Goal: Use online tool/utility: Utilize a website feature to perform a specific function

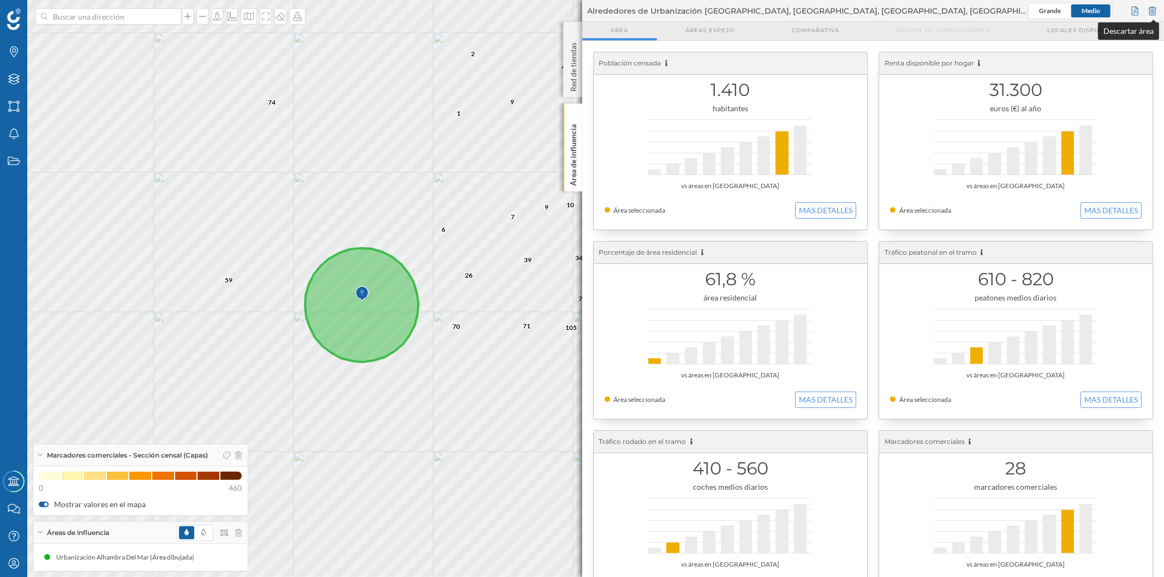
click at [1153, 13] on div at bounding box center [1153, 11] width 12 height 16
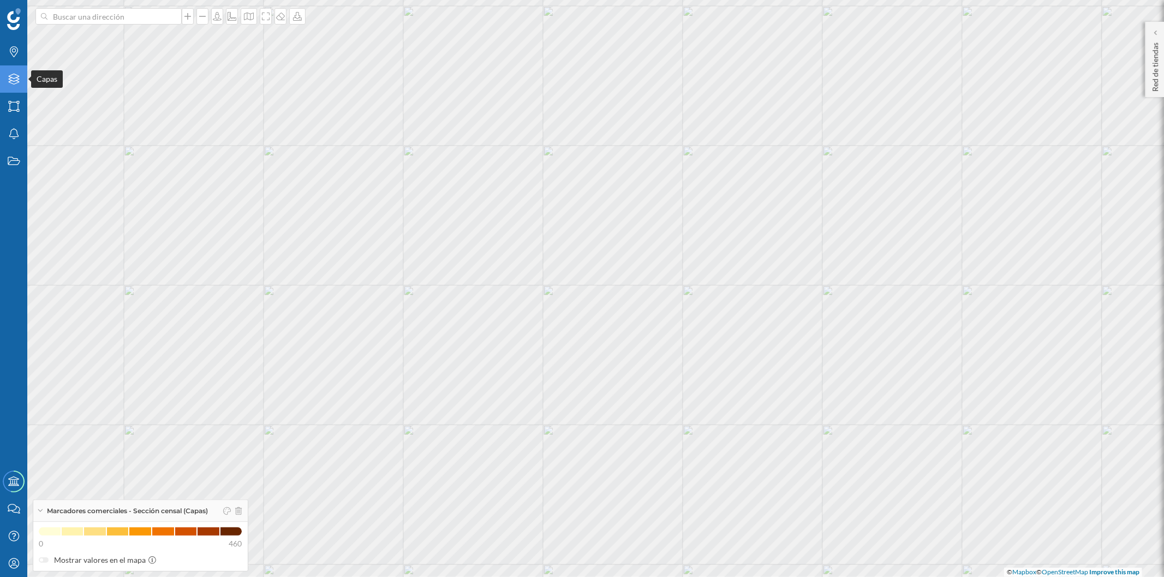
click at [17, 79] on icon at bounding box center [13, 79] width 11 height 11
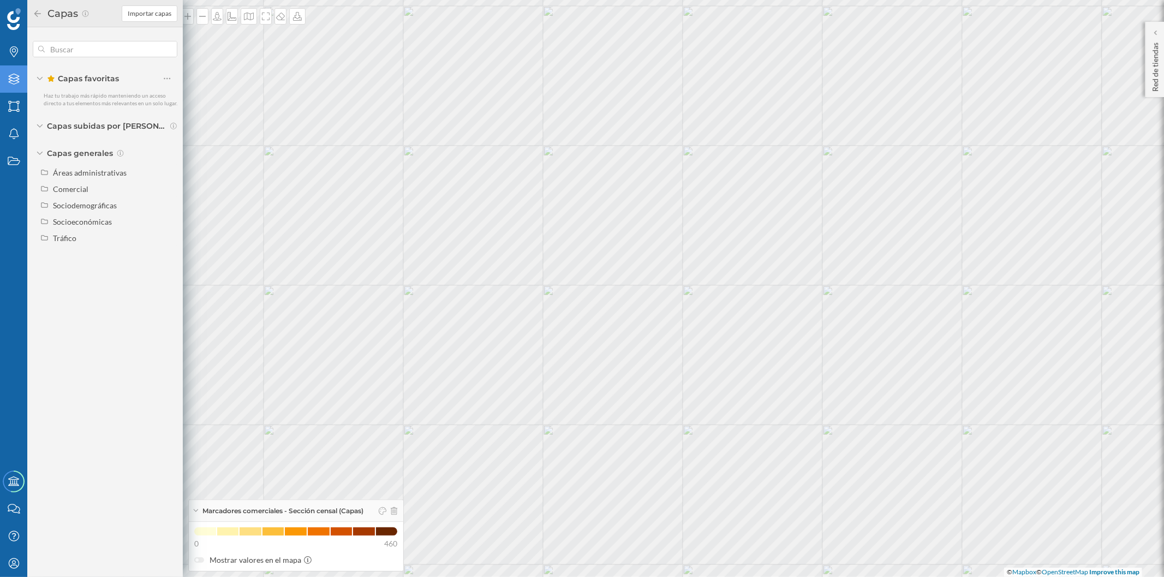
click at [50, 80] on icon at bounding box center [50, 78] width 7 height 7
click at [39, 101] on icon at bounding box center [40, 99] width 7 height 3
click at [39, 101] on icon at bounding box center [39, 99] width 3 height 5
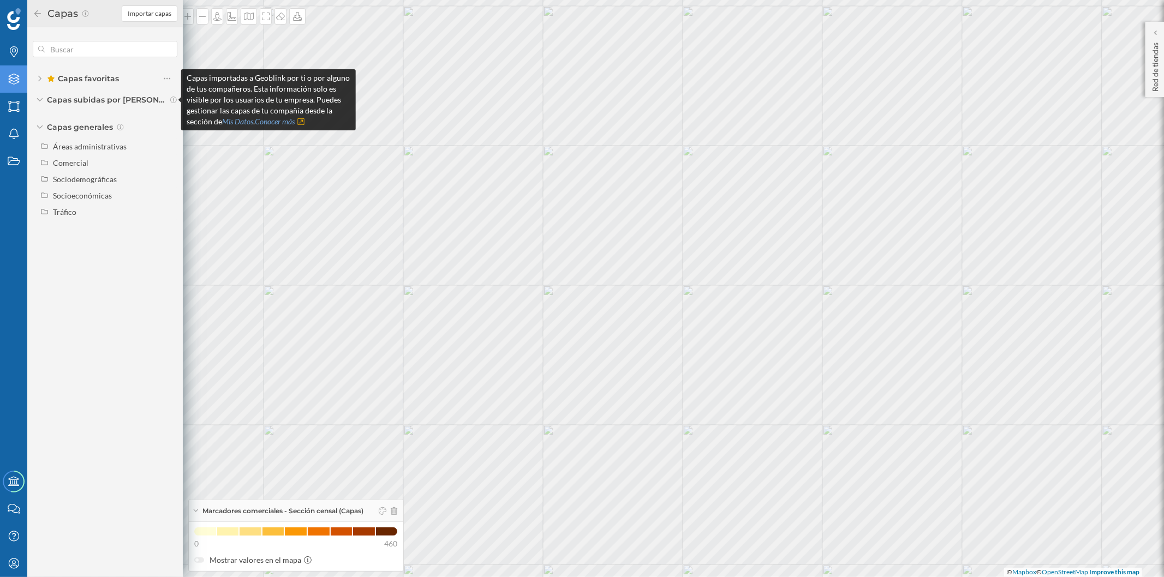
click at [171, 99] on icon at bounding box center [174, 100] width 8 height 7
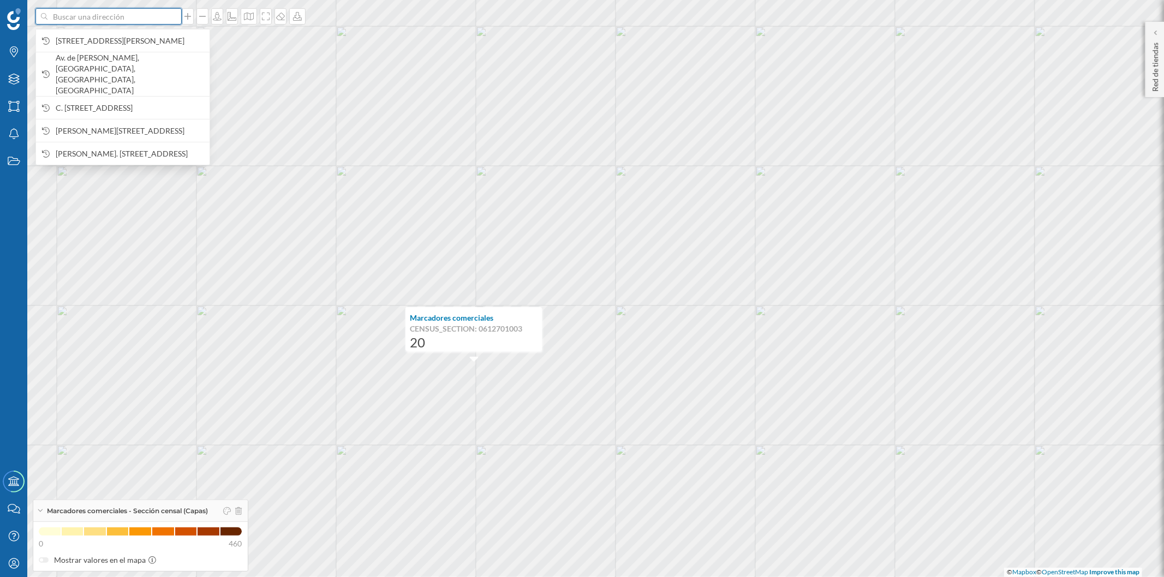
click at [148, 14] on input at bounding box center [108, 16] width 122 height 16
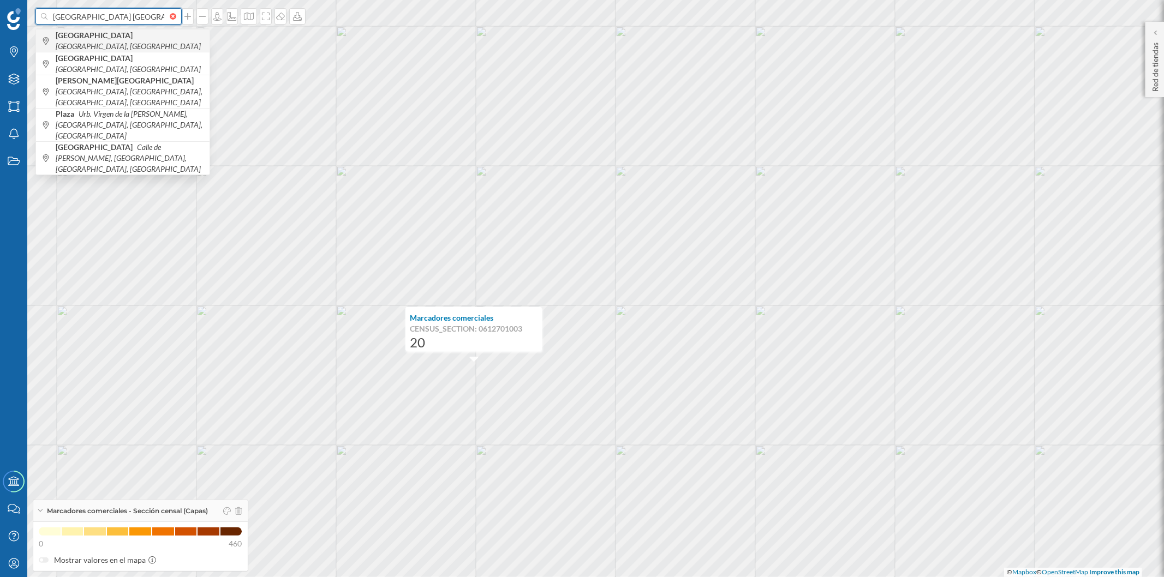
type input "[GEOGRAPHIC_DATA] [GEOGRAPHIC_DATA]"
click at [139, 41] on icon "[GEOGRAPHIC_DATA], [GEOGRAPHIC_DATA]" at bounding box center [128, 45] width 145 height 9
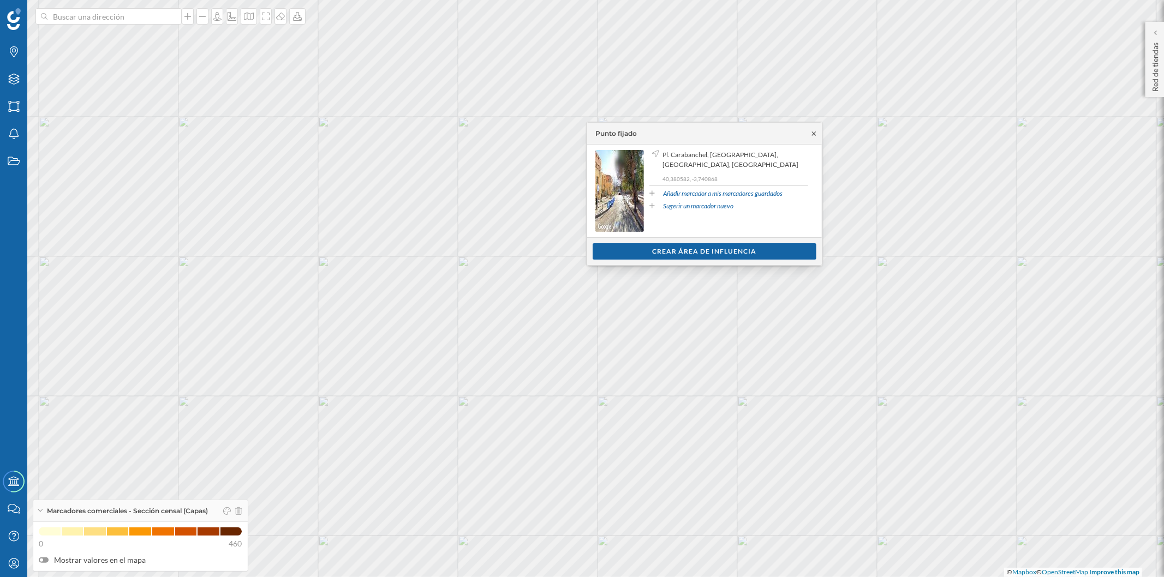
click at [810, 133] on icon at bounding box center [814, 133] width 8 height 7
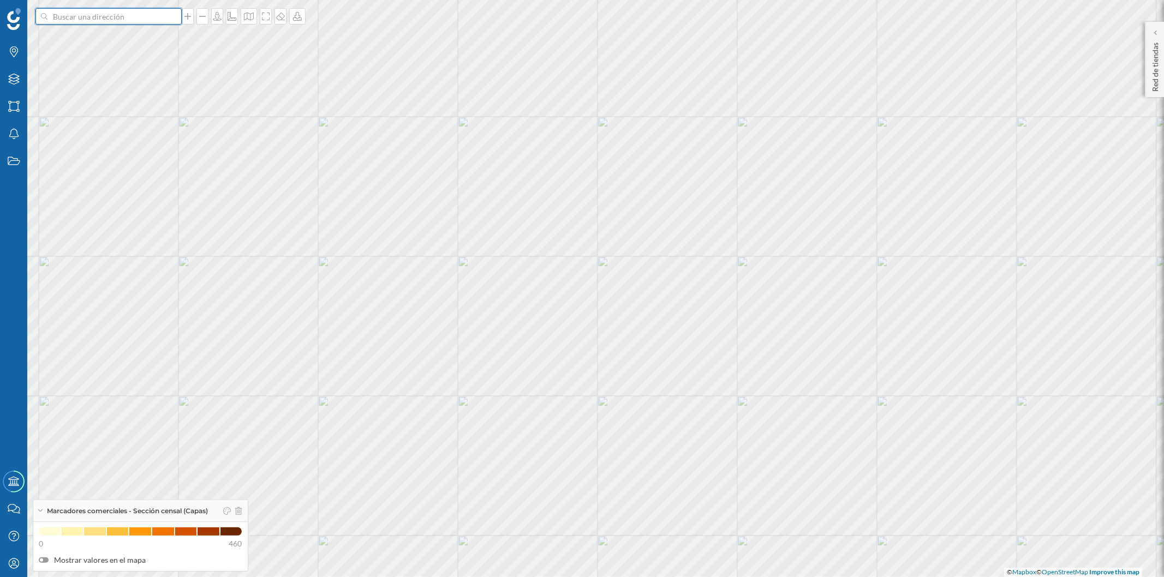
click at [153, 17] on input at bounding box center [108, 16] width 122 height 16
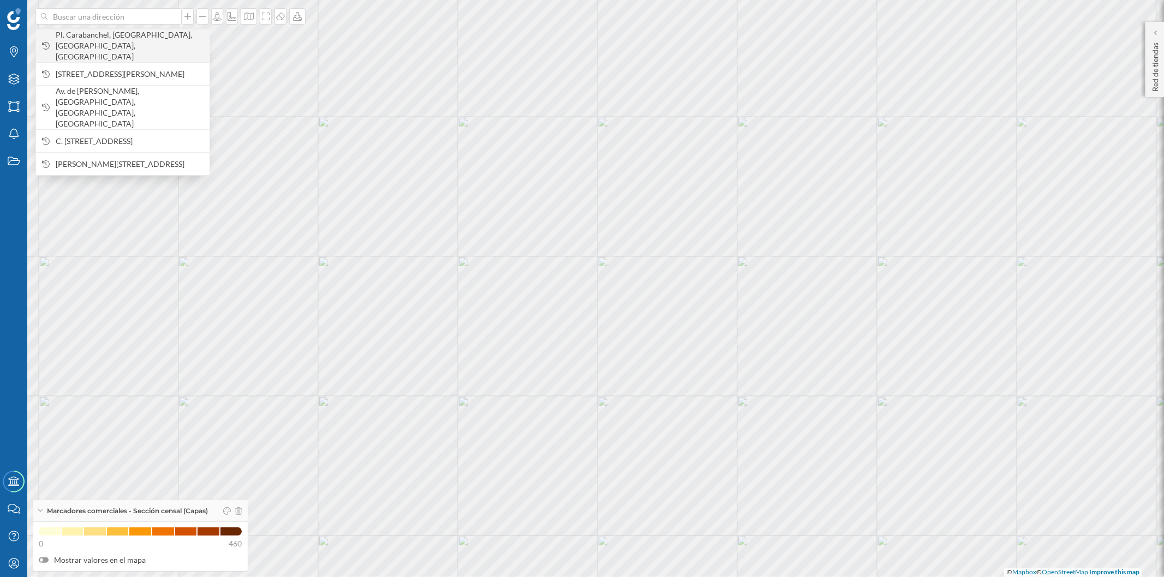
click at [162, 40] on span "Pl. Carabanchel, [GEOGRAPHIC_DATA], [GEOGRAPHIC_DATA], [GEOGRAPHIC_DATA]" at bounding box center [130, 45] width 148 height 33
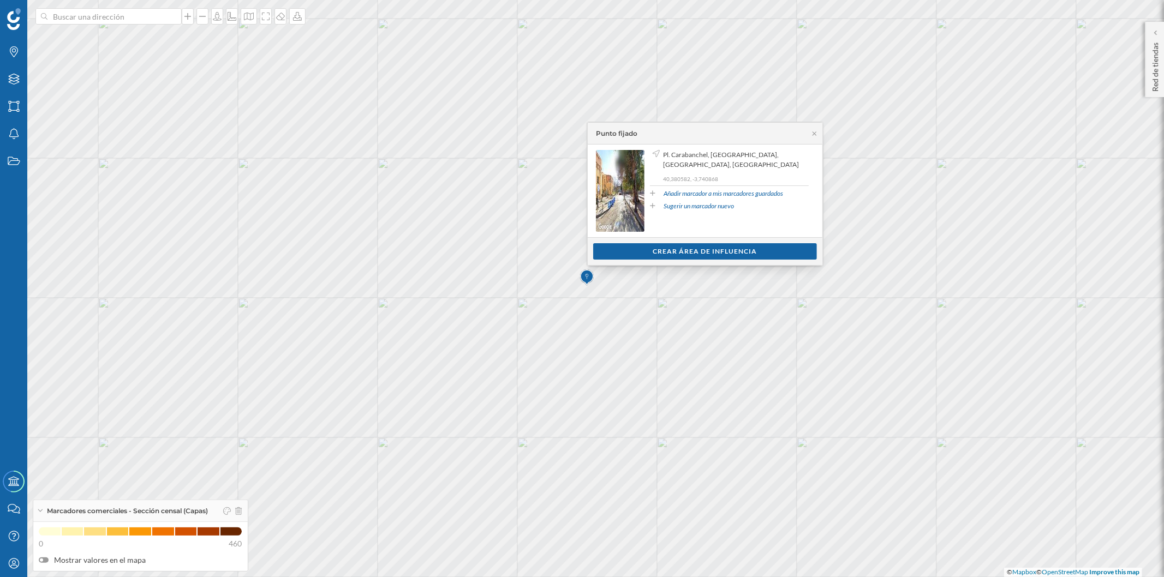
click at [44, 564] on label "Mostrar valores en el mapa" at bounding box center [141, 560] width 204 height 11
click at [0, 0] on input "Mostrar valores en el mapa" at bounding box center [0, 0] width 0 height 0
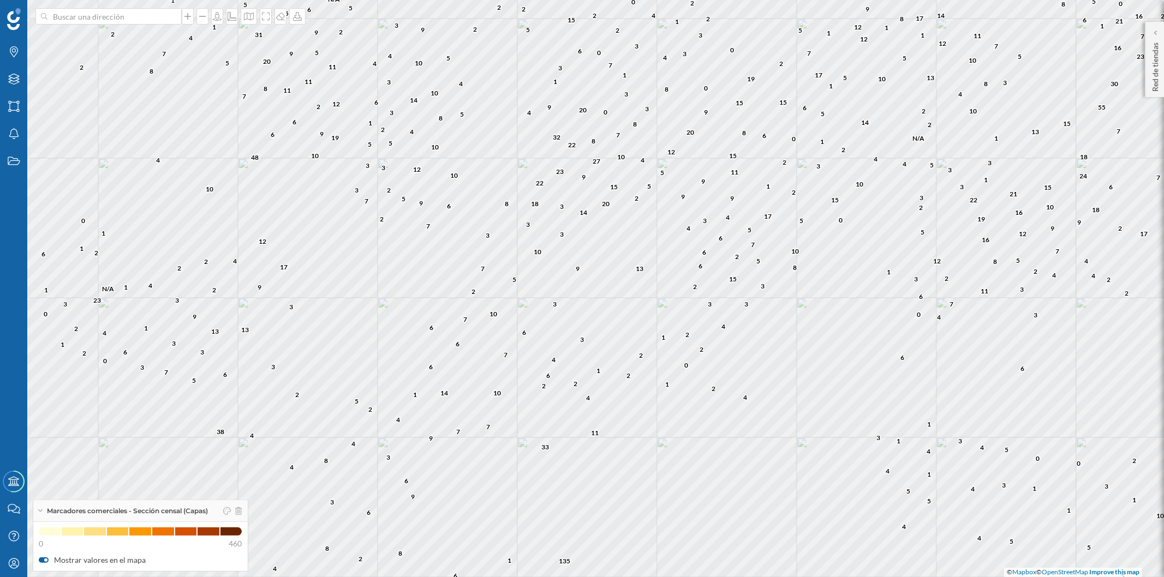
click at [44, 562] on div at bounding box center [44, 560] width 10 height 5
click at [0, 0] on input "Mostrar valores en el mapa" at bounding box center [0, 0] width 0 height 0
click at [41, 512] on icon at bounding box center [40, 511] width 6 height 3
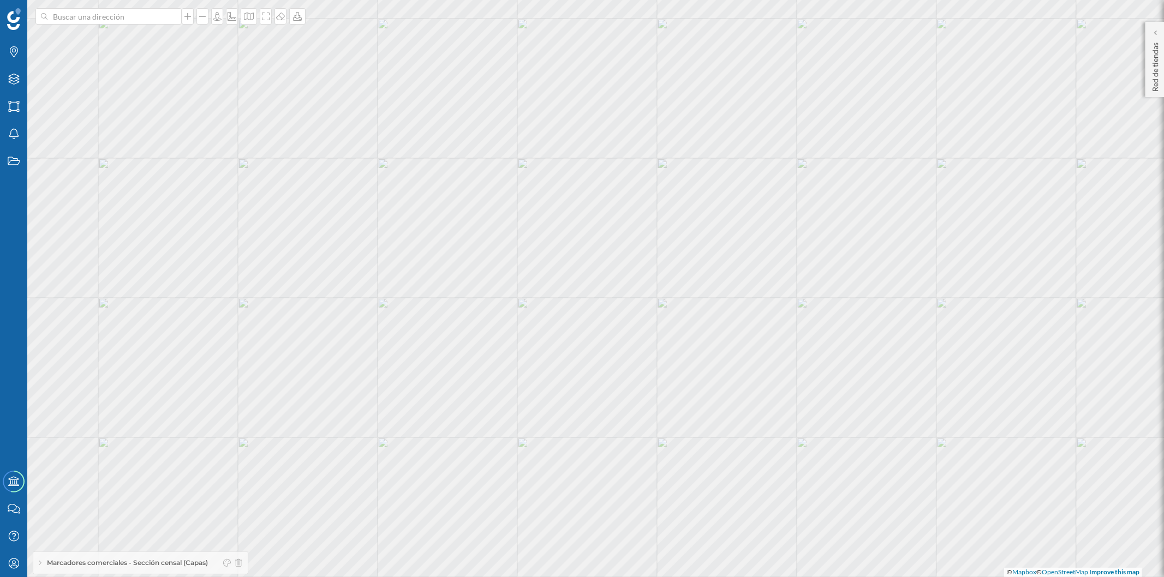
click at [40, 560] on icon at bounding box center [40, 563] width 3 height 6
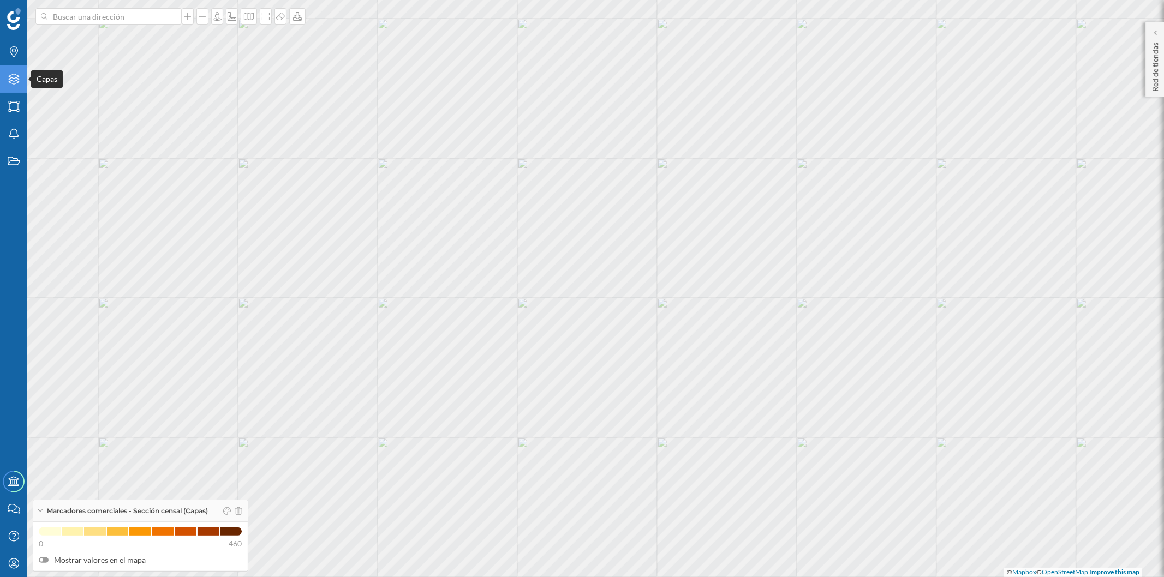
click at [14, 85] on div "Capas" at bounding box center [13, 78] width 27 height 27
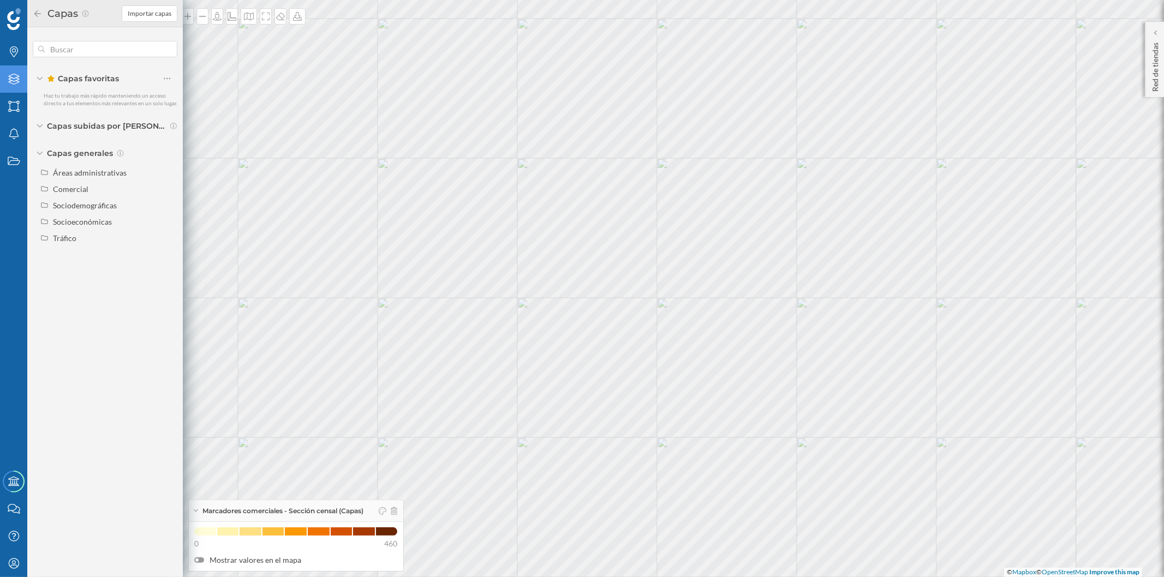
click at [37, 151] on div "Capas generales" at bounding box center [105, 153] width 145 height 11
click at [40, 127] on icon at bounding box center [40, 125] width 7 height 3
click at [40, 127] on icon at bounding box center [39, 125] width 3 height 5
click at [397, 510] on icon at bounding box center [394, 512] width 7 height 8
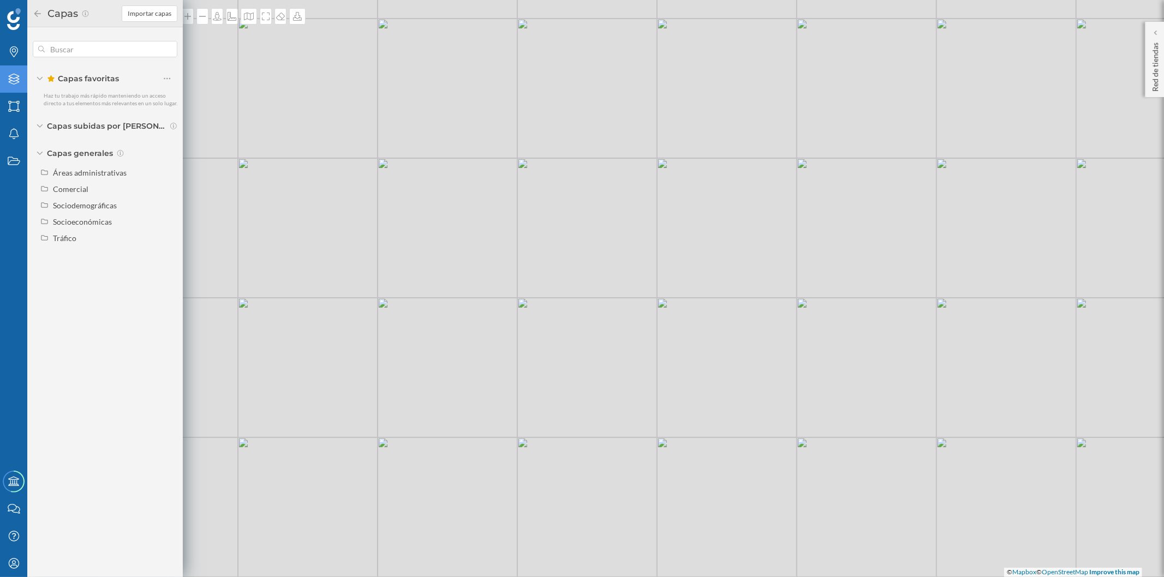
click at [33, 17] on icon at bounding box center [38, 14] width 10 height 8
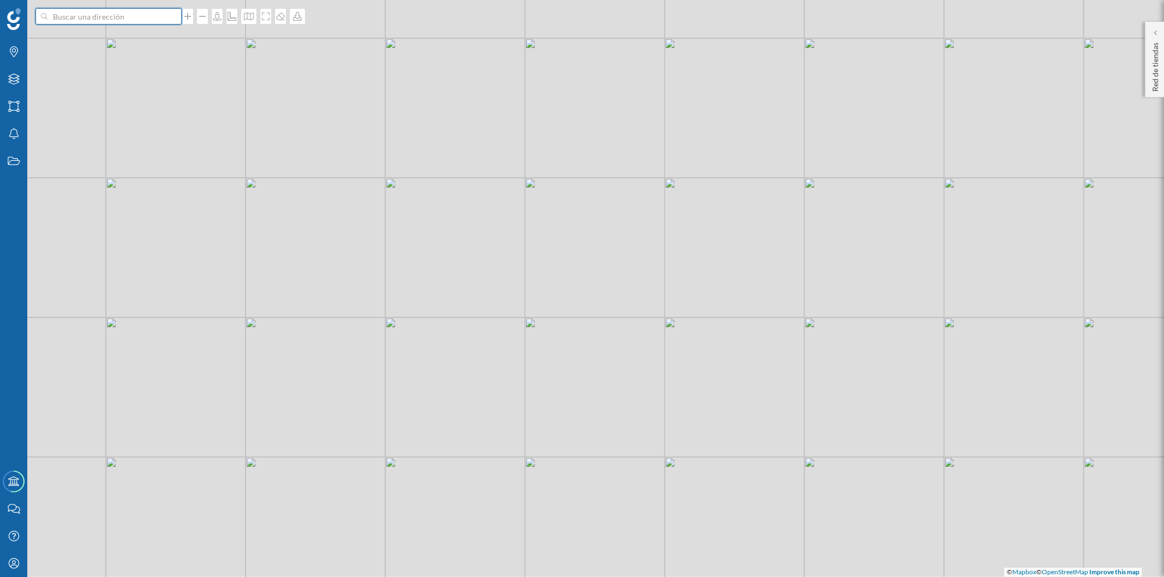
click at [161, 17] on input at bounding box center [108, 16] width 122 height 16
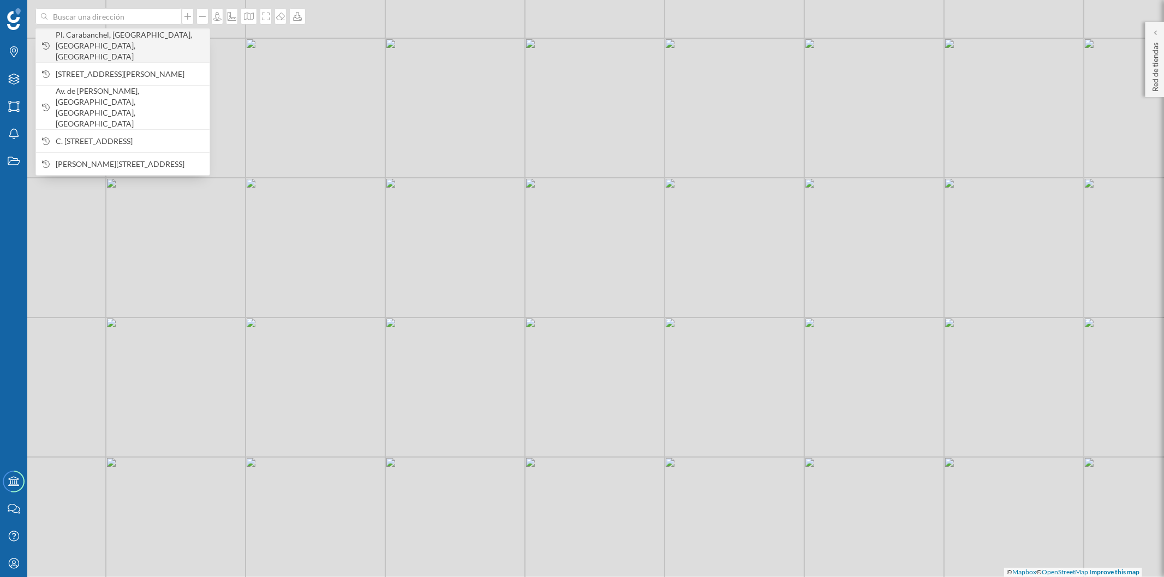
click at [142, 40] on span "Pl. Carabanchel, [GEOGRAPHIC_DATA], [GEOGRAPHIC_DATA], [GEOGRAPHIC_DATA]" at bounding box center [130, 45] width 148 height 33
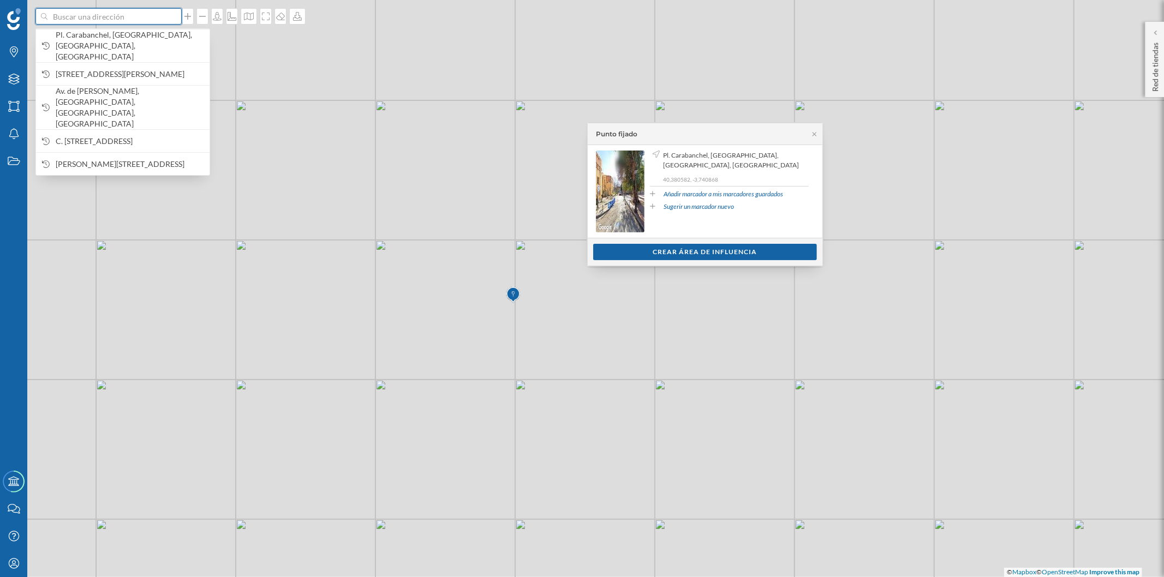
click at [139, 17] on input at bounding box center [108, 16] width 122 height 16
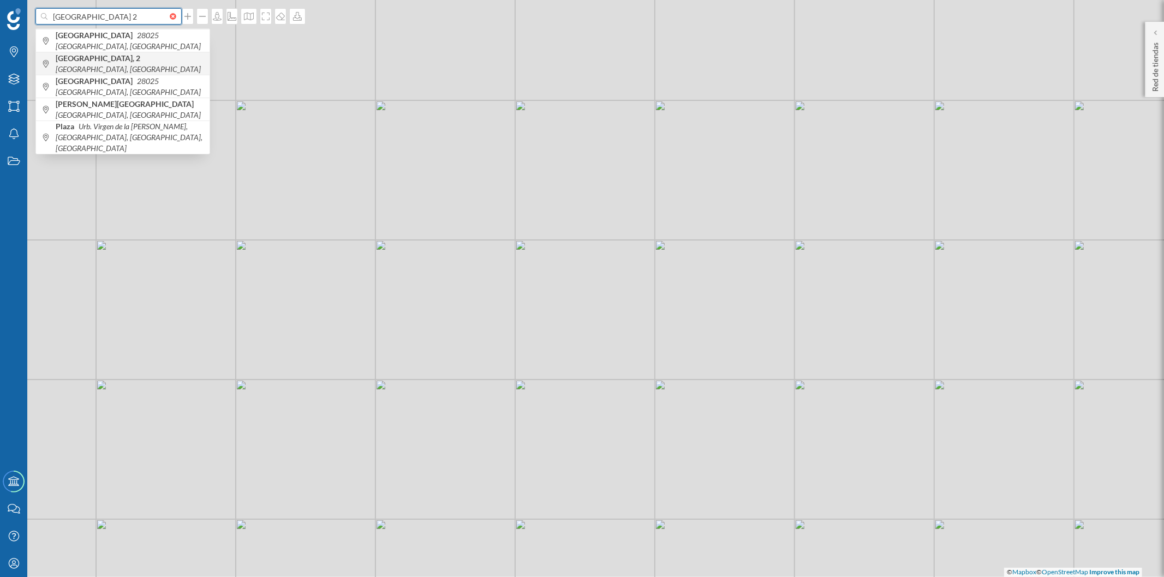
type input "[GEOGRAPHIC_DATA] 2"
click at [181, 58] on span "[GEOGRAPHIC_DATA], 2 [GEOGRAPHIC_DATA], [GEOGRAPHIC_DATA]" at bounding box center [130, 64] width 148 height 22
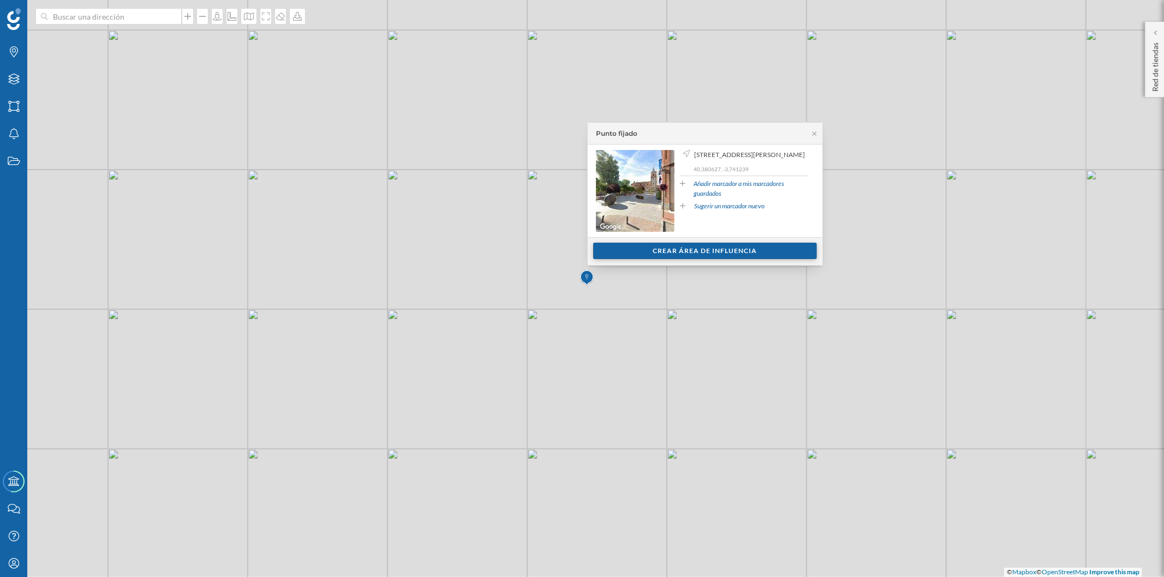
click at [663, 249] on div "Crear área de influencia" at bounding box center [705, 251] width 224 height 16
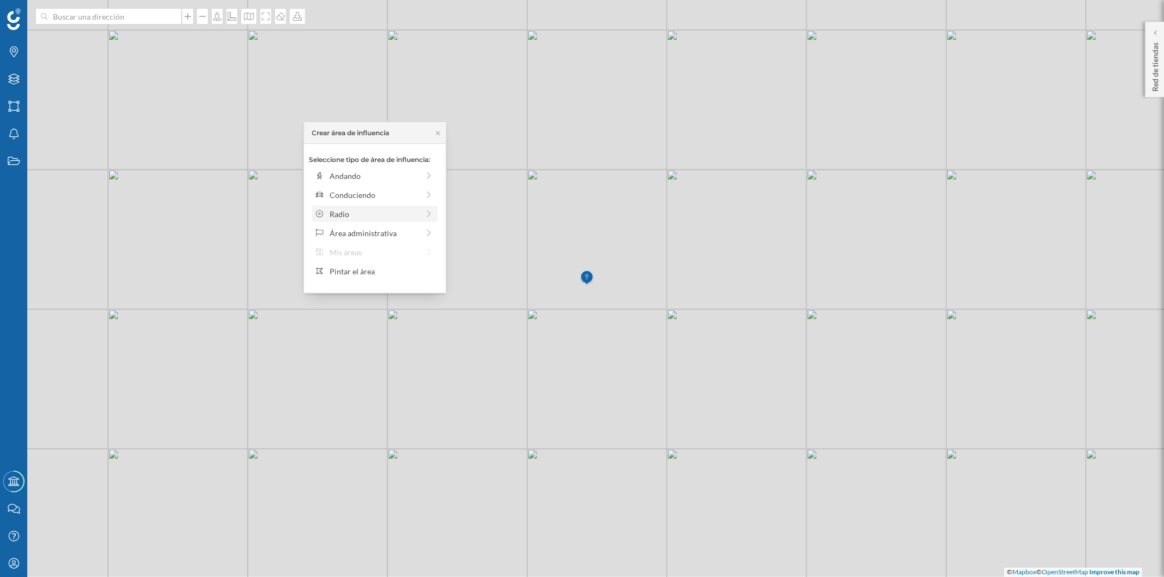
click at [371, 212] on div "Radio" at bounding box center [374, 213] width 89 height 11
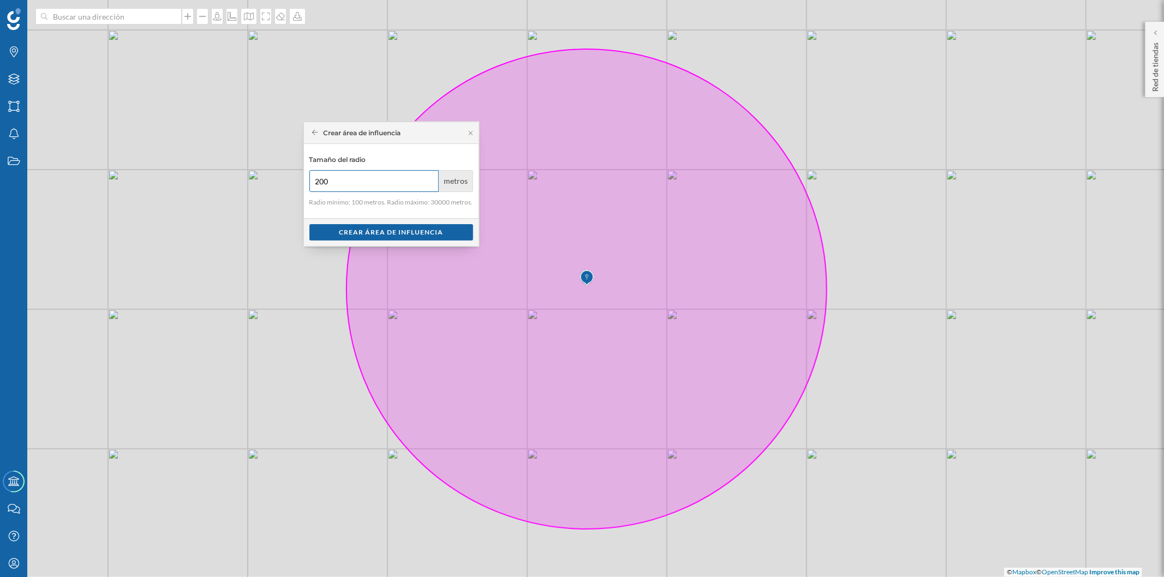
type input "200"
click at [427, 178] on input "200" at bounding box center [374, 181] width 130 height 22
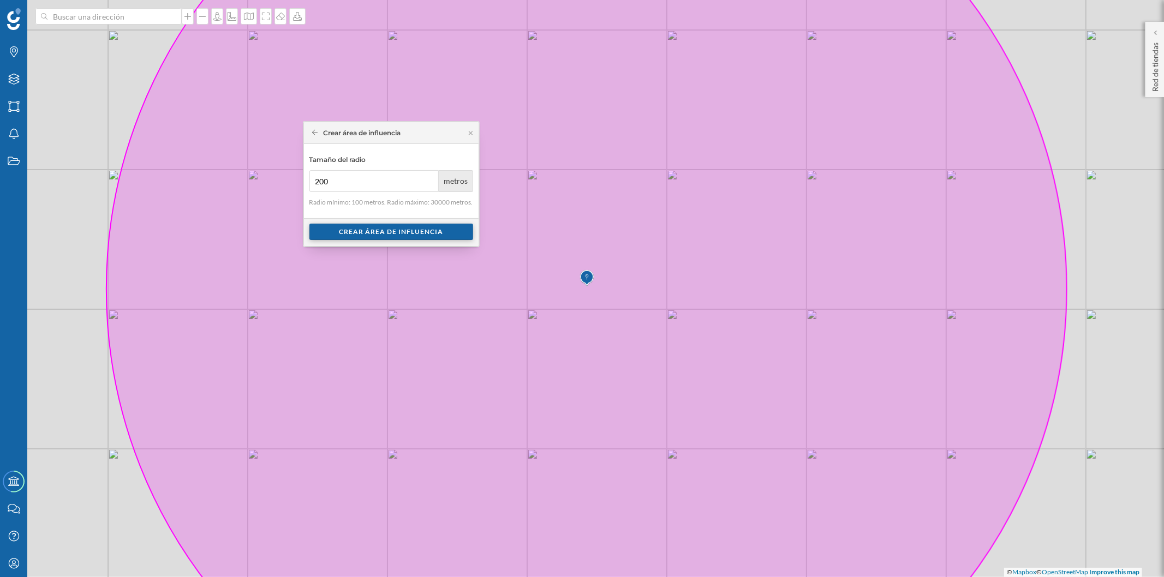
click at [441, 231] on div "Crear área de influencia" at bounding box center [391, 232] width 164 height 16
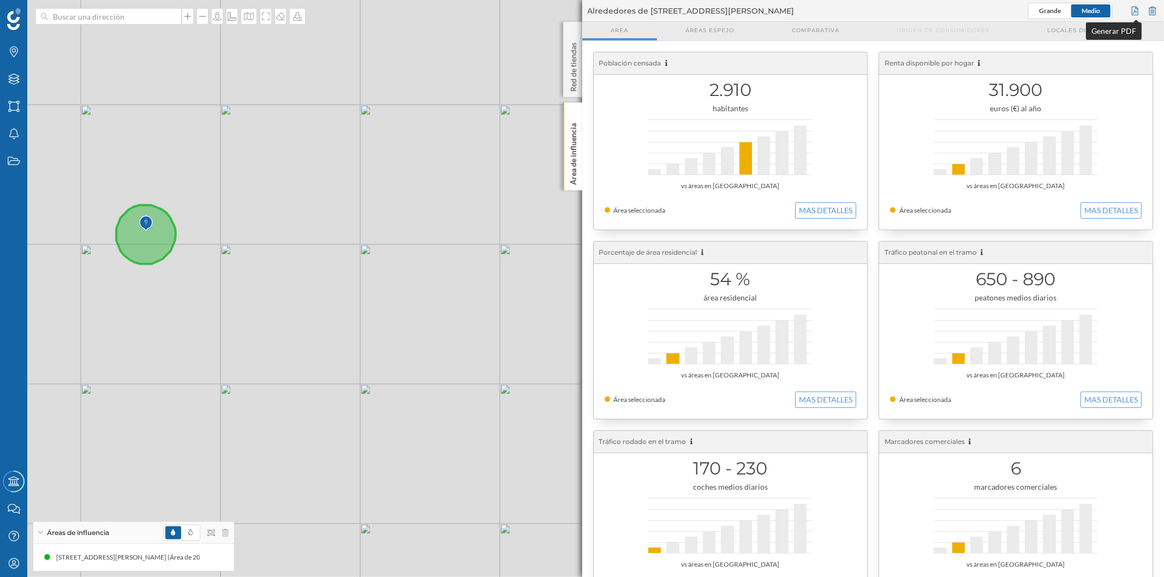
click at [1130, 8] on div at bounding box center [1135, 11] width 12 height 16
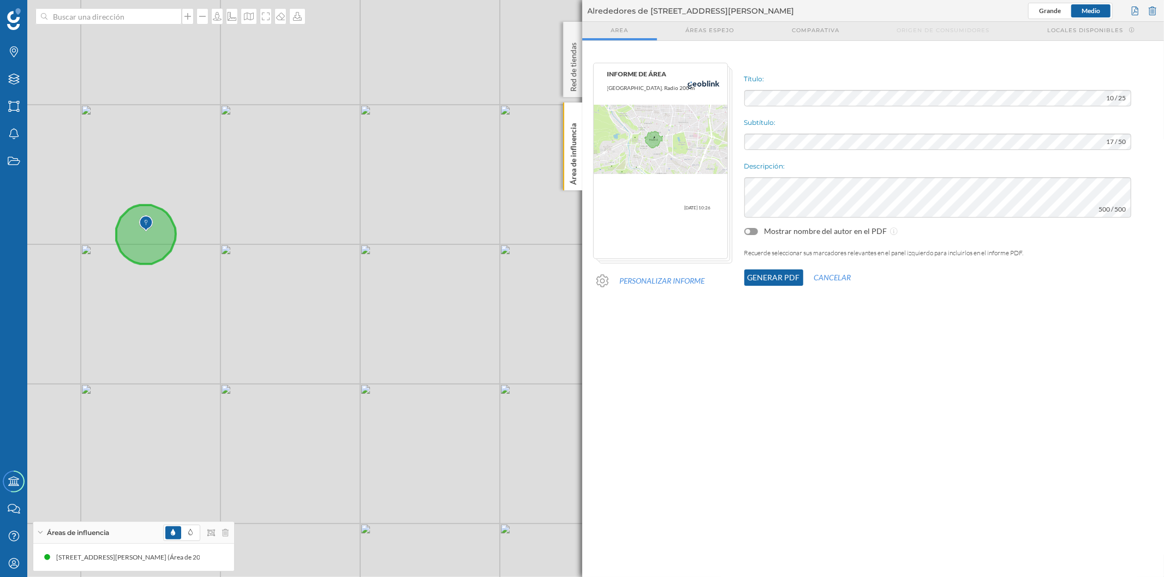
click at [773, 274] on button "Generar PDF" at bounding box center [773, 278] width 59 height 16
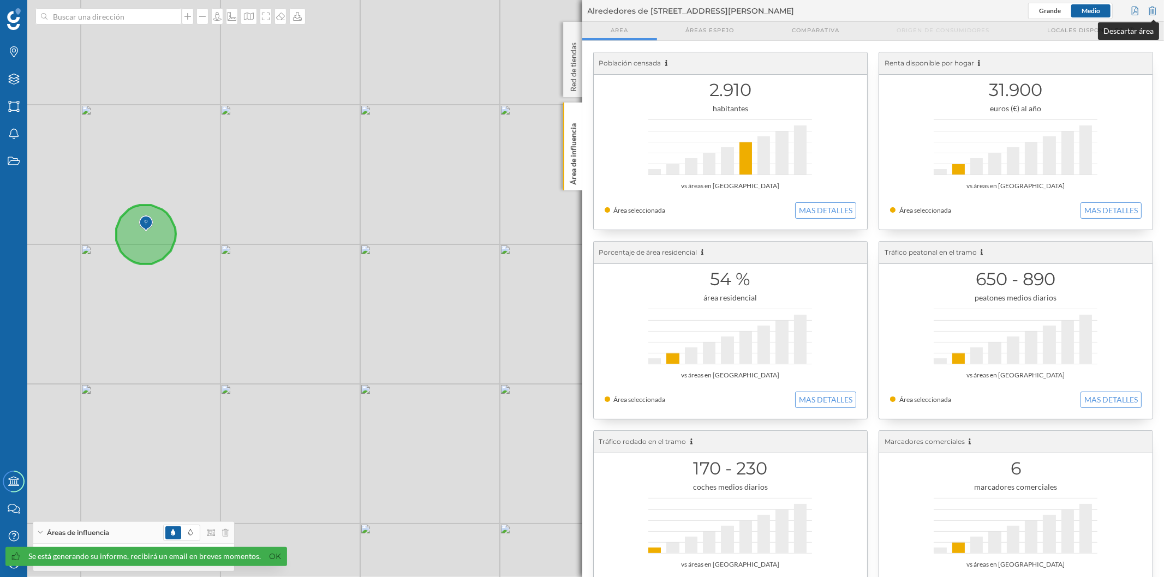
click at [1152, 13] on div at bounding box center [1153, 11] width 12 height 16
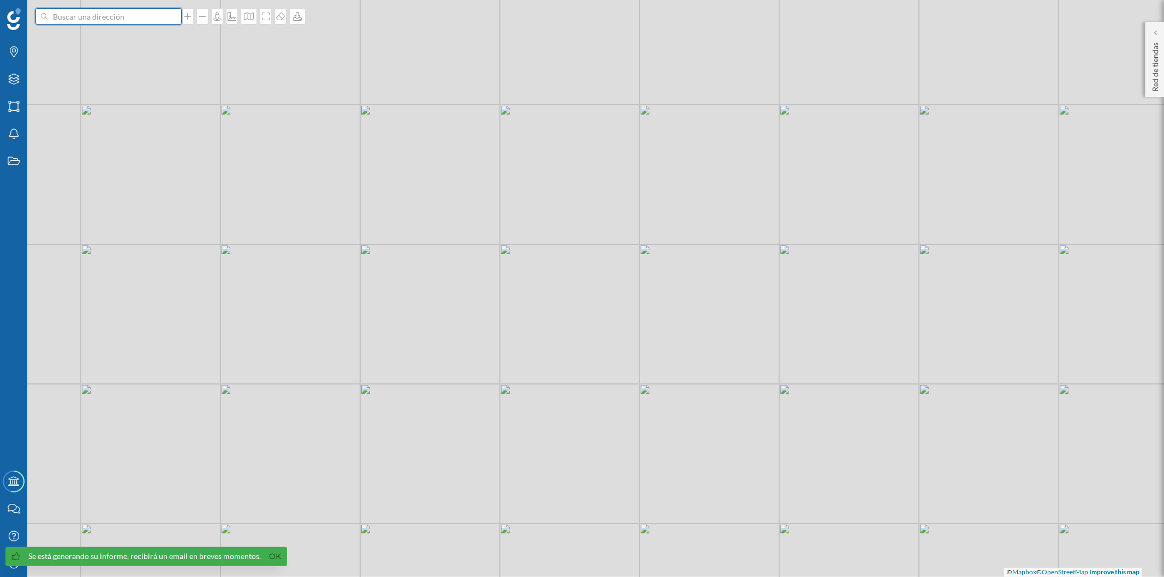
click at [142, 19] on input at bounding box center [108, 16] width 122 height 16
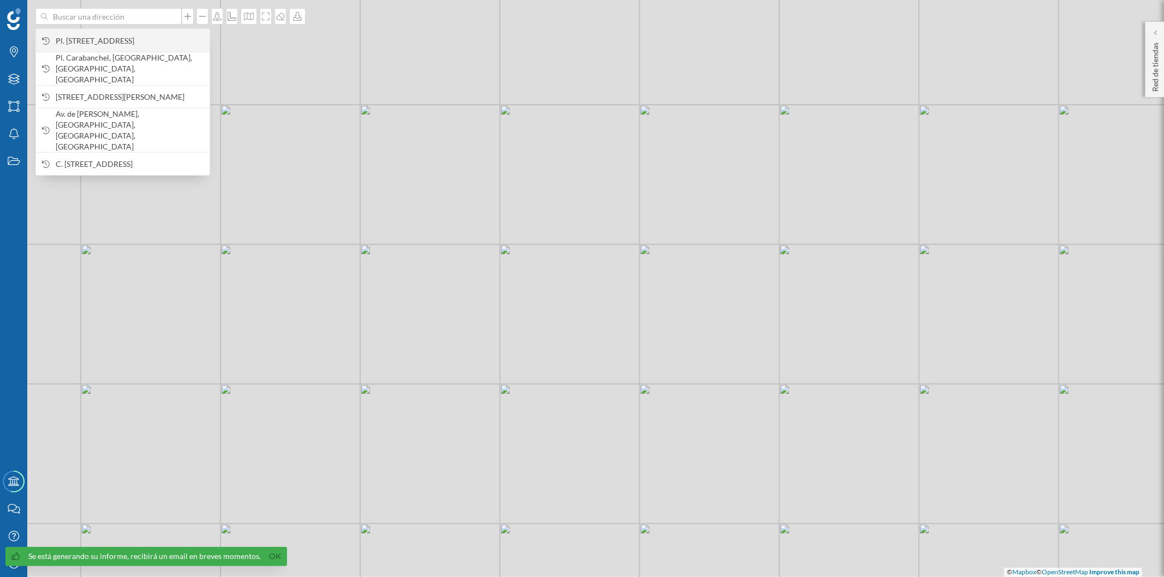
click at [146, 42] on span "Pl. [STREET_ADDRESS]" at bounding box center [130, 40] width 148 height 11
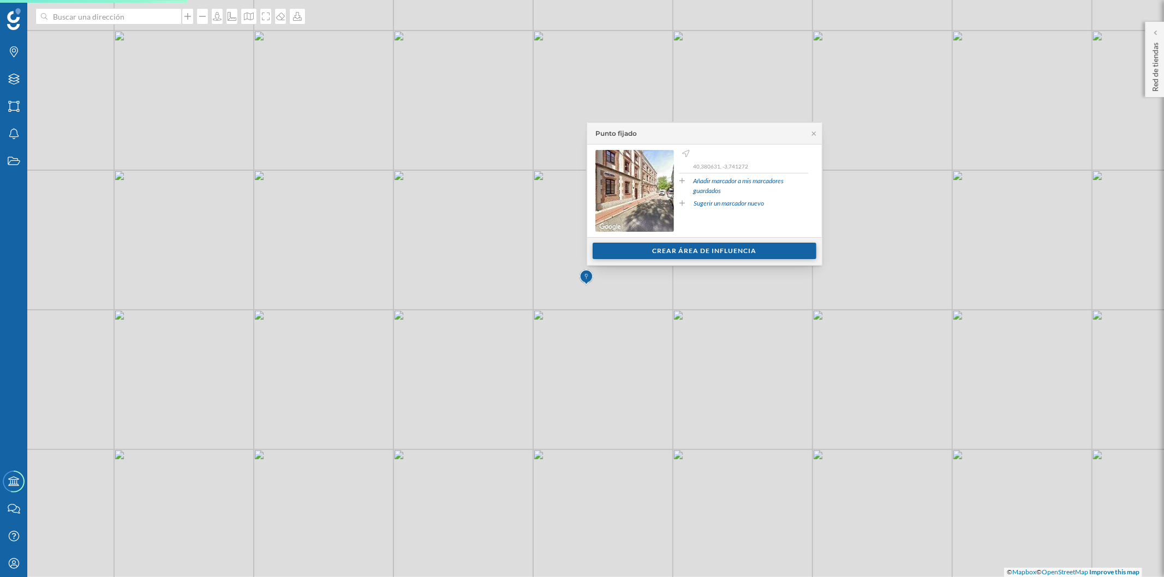
click at [653, 255] on div "Crear área de influencia" at bounding box center [705, 251] width 224 height 16
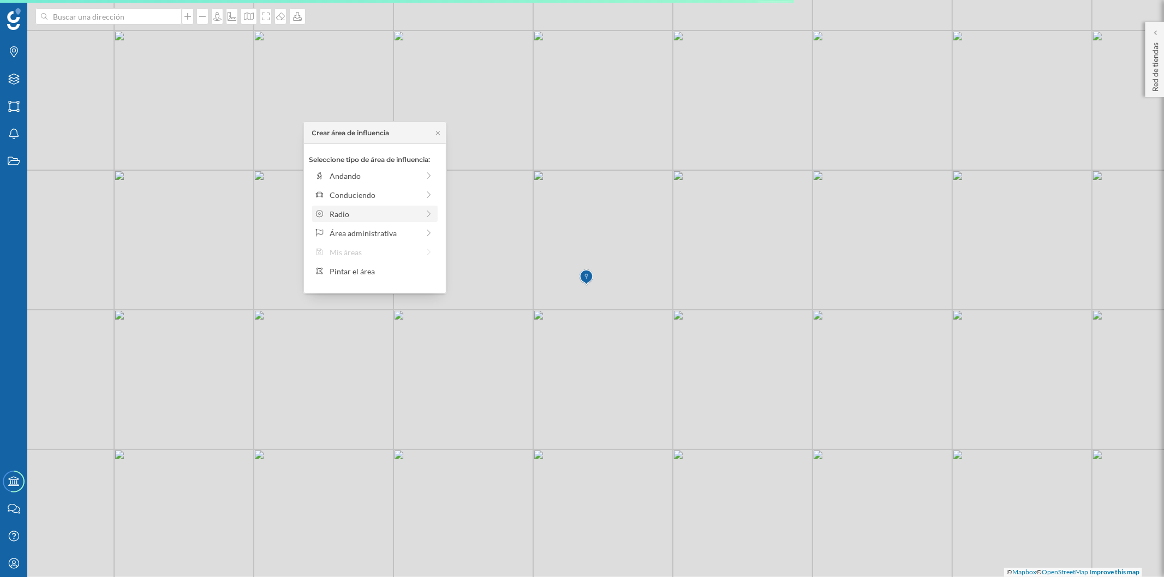
click at [365, 219] on div "Radio" at bounding box center [374, 213] width 89 height 11
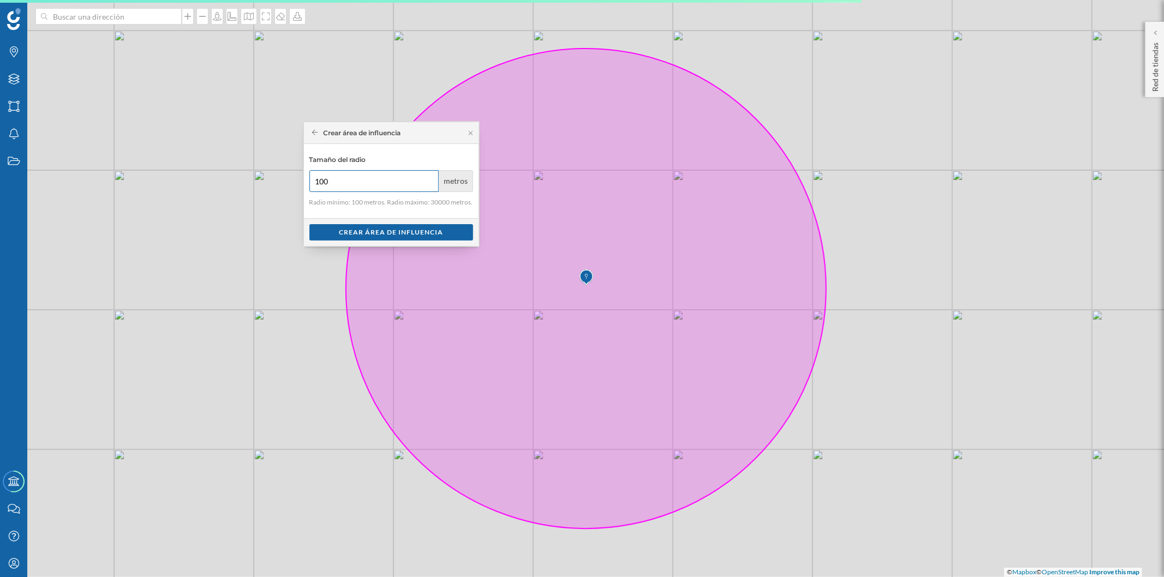
drag, startPoint x: 418, startPoint y: 182, endPoint x: 190, endPoint y: 205, distance: 228.7
click at [190, 205] on div "Marcas Capas Áreas Notificaciones Estados Academy Contacta con nosotros Centro …" at bounding box center [582, 288] width 1164 height 577
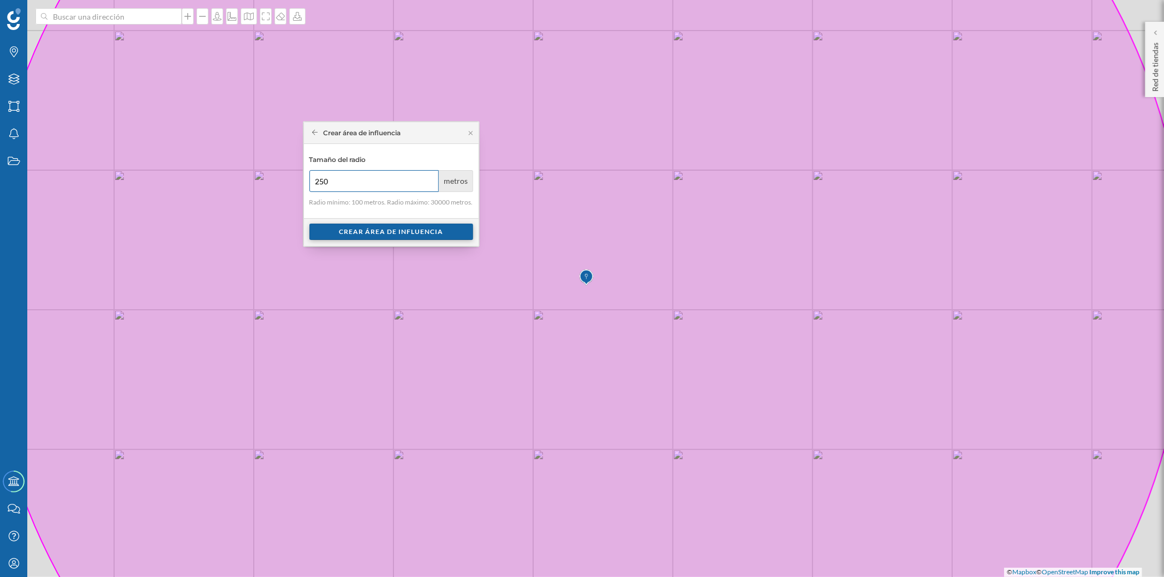
type input "250"
click at [367, 231] on div "Crear área de influencia" at bounding box center [391, 232] width 164 height 16
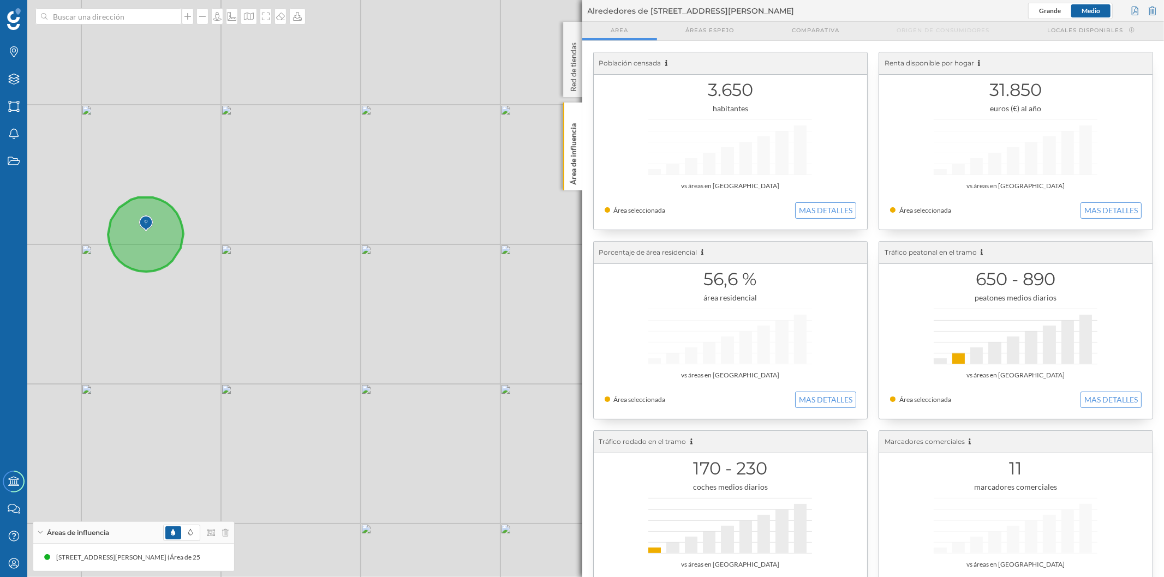
click at [1128, 12] on div "Grande Medio" at bounding box center [1093, 11] width 130 height 16
click at [1135, 7] on div at bounding box center [1135, 11] width 12 height 16
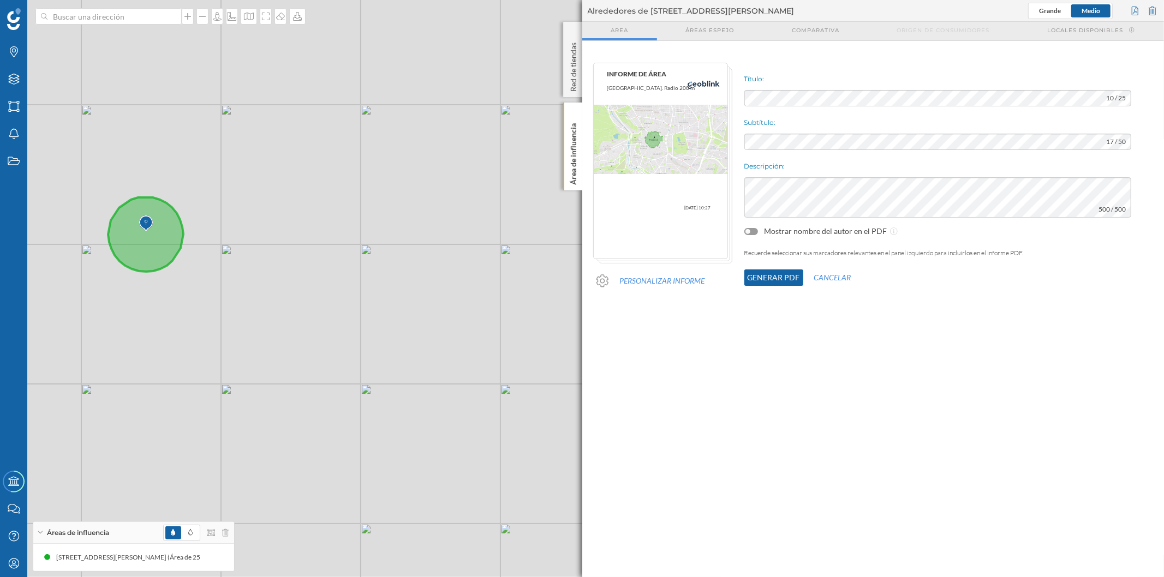
click at [757, 280] on button "Generar PDF" at bounding box center [773, 278] width 59 height 16
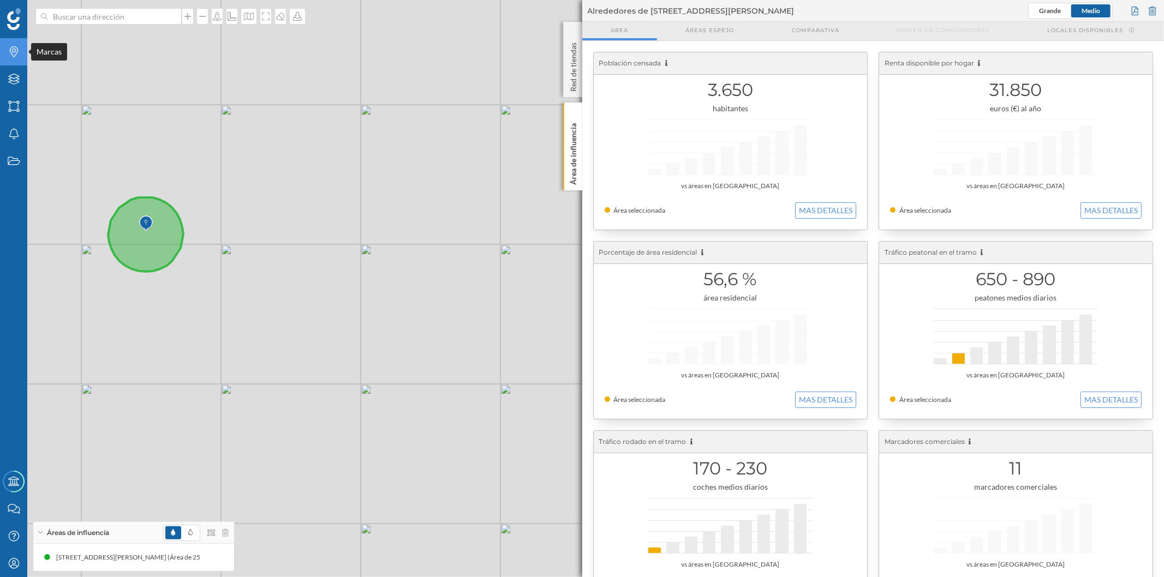
click at [9, 52] on icon "Marcas" at bounding box center [14, 51] width 14 height 11
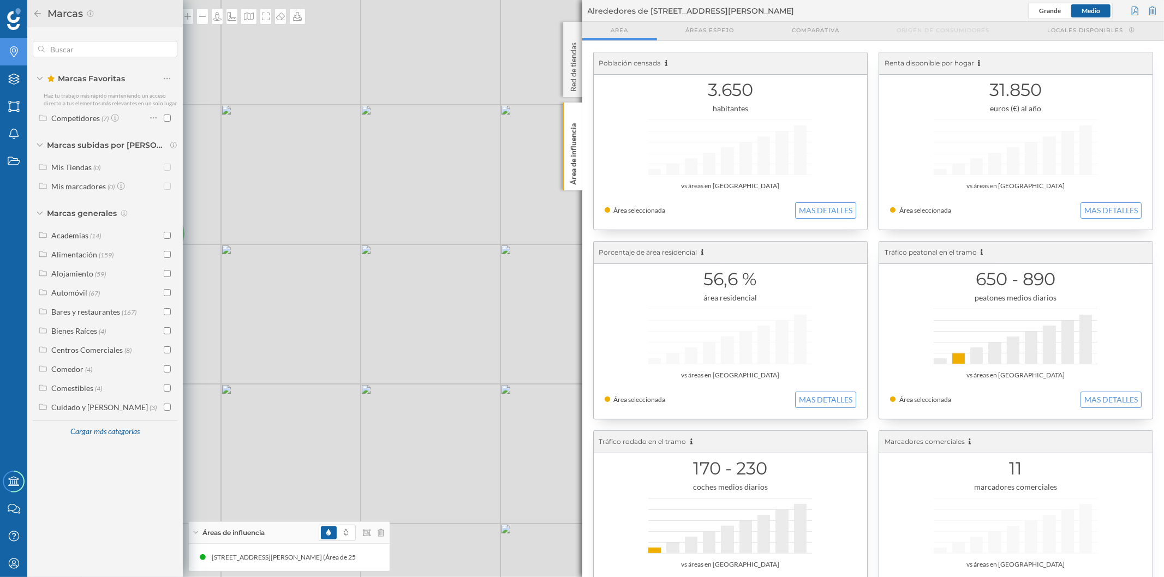
click at [9, 52] on icon "Marcas" at bounding box center [14, 51] width 14 height 11
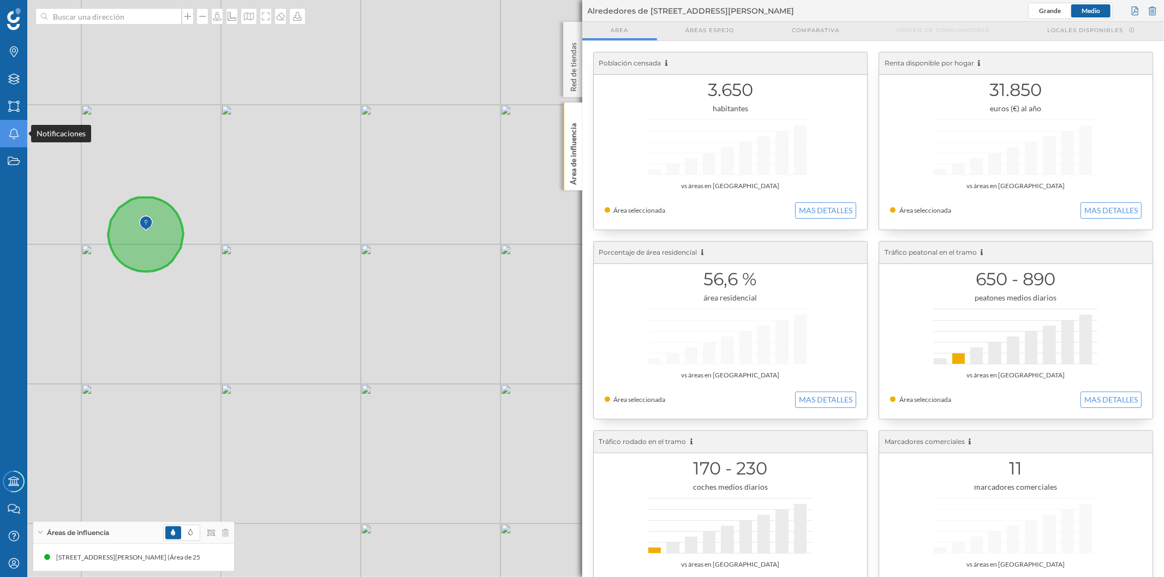
click at [13, 132] on icon "Notificaciones" at bounding box center [14, 133] width 14 height 11
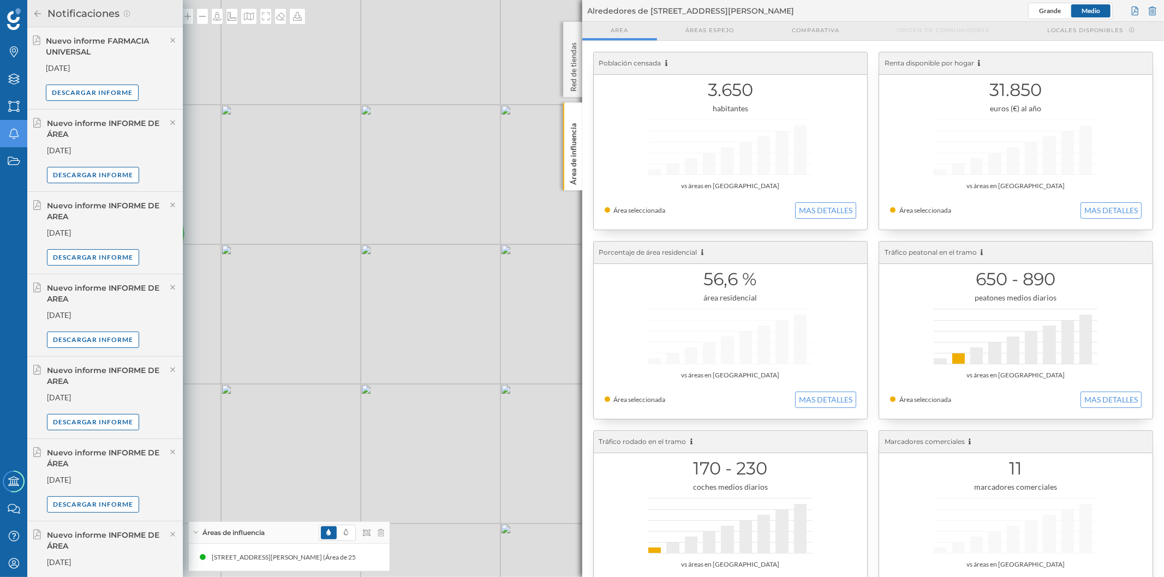
click at [1145, 11] on div "Grande Medio" at bounding box center [1093, 11] width 130 height 16
click at [1150, 12] on div at bounding box center [1153, 11] width 12 height 16
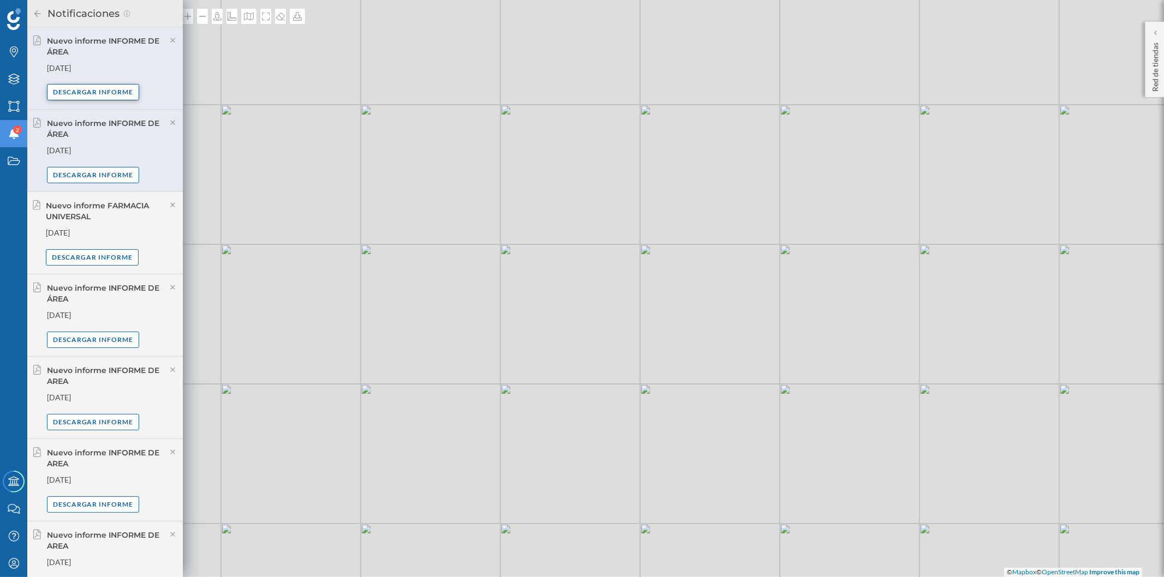
click at [64, 93] on div "Descargar informe" at bounding box center [93, 92] width 93 height 16
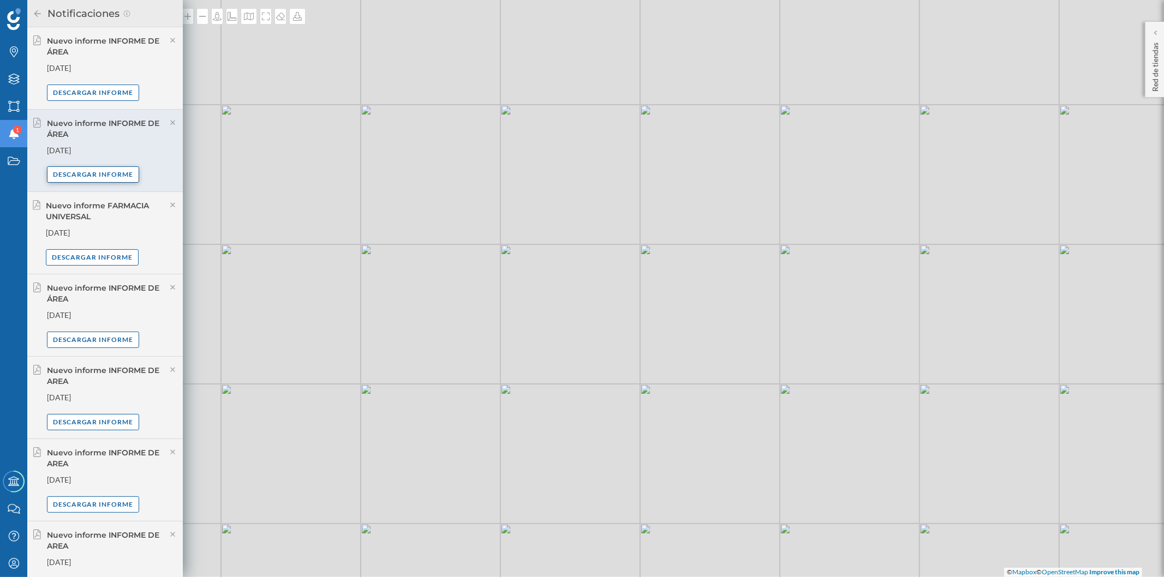
click at [121, 172] on div "Descargar informe" at bounding box center [93, 174] width 93 height 16
